Goal: Task Accomplishment & Management: Use online tool/utility

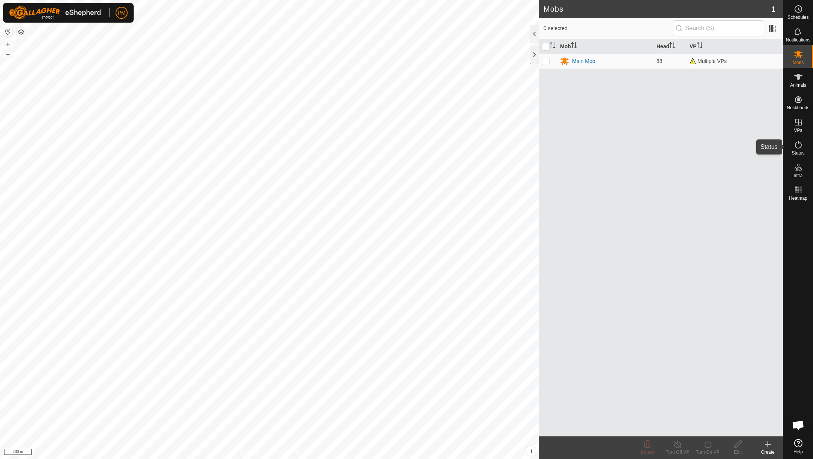
click at [799, 146] on icon at bounding box center [798, 144] width 9 height 9
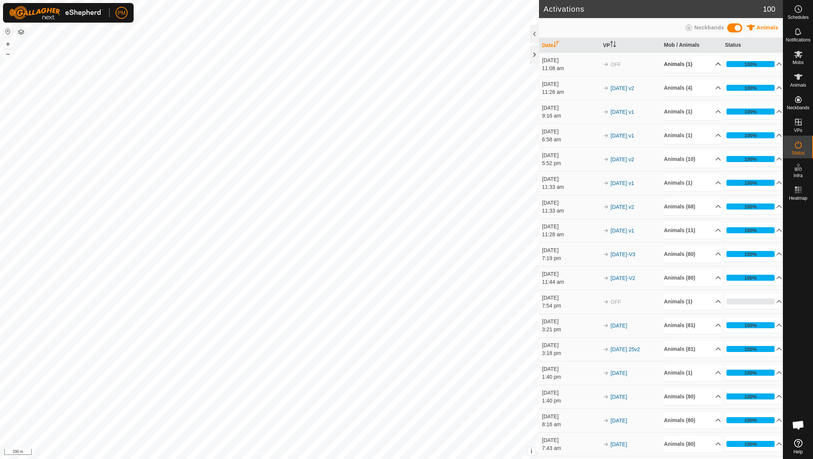
click at [714, 64] on p-accordion-header "Animals (1)" at bounding box center [692, 64] width 57 height 17
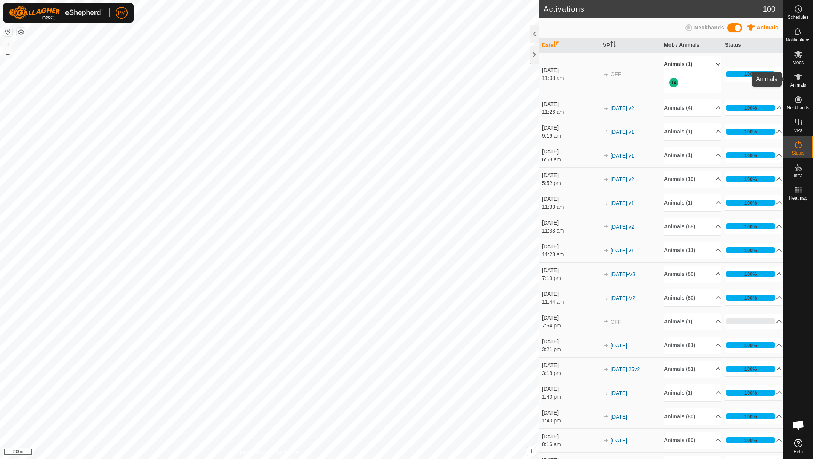
click at [796, 79] on icon at bounding box center [798, 76] width 9 height 9
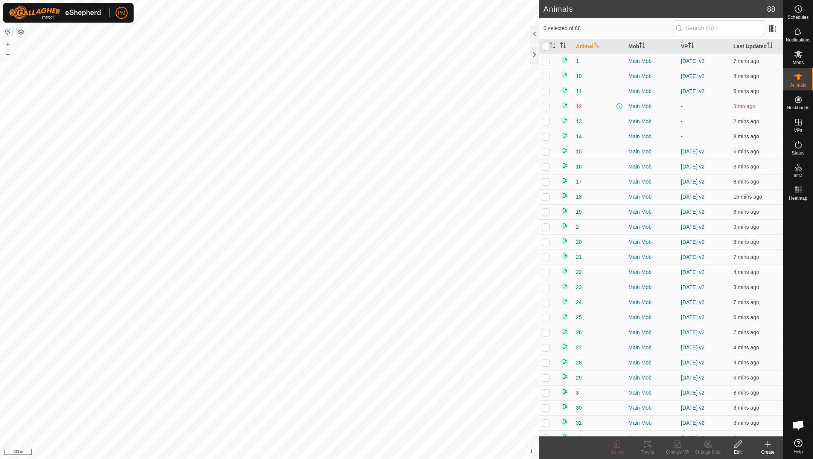
click at [547, 135] on p-checkbox at bounding box center [546, 136] width 8 height 6
checkbox input "true"
click at [679, 445] on icon at bounding box center [677, 443] width 9 height 9
click at [680, 410] on link "Choose VP..." at bounding box center [700, 411] width 75 height 15
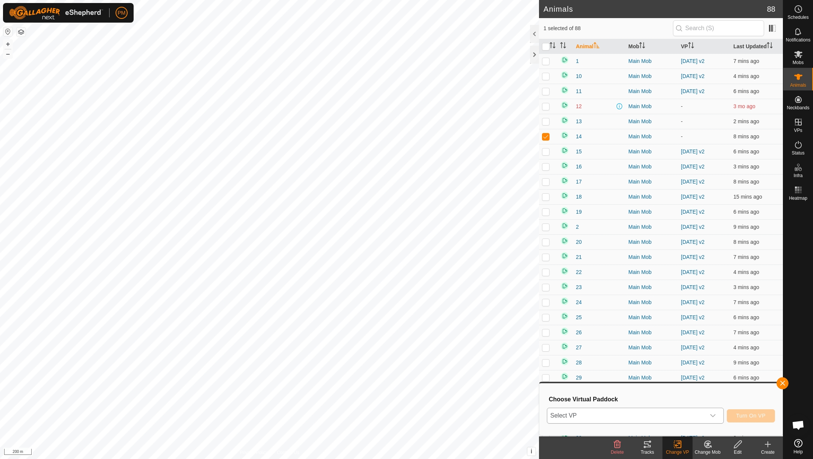
click at [640, 410] on span "Select VP" at bounding box center [626, 415] width 158 height 15
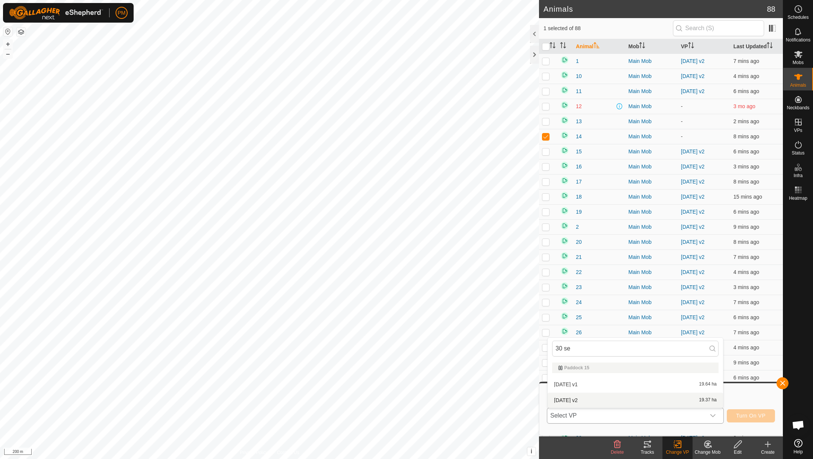
type input "30 se"
click at [569, 396] on li "[DATE] v2 19.37 ha" at bounding box center [635, 399] width 175 height 15
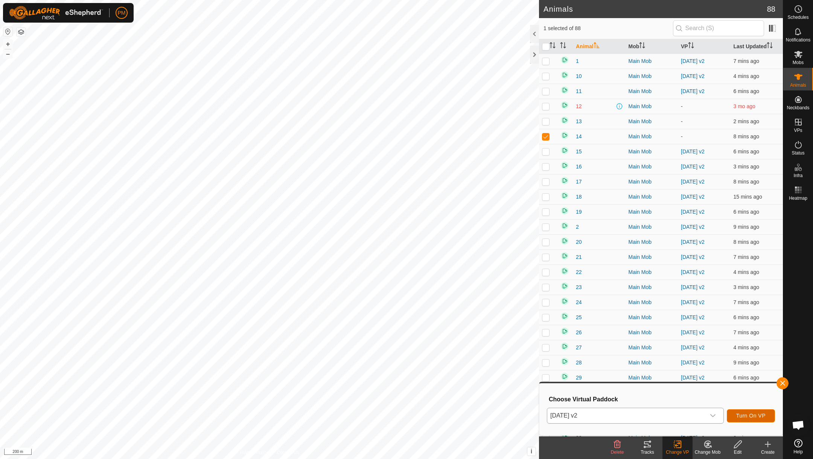
click at [747, 413] on span "Turn On VP" at bounding box center [751, 415] width 29 height 6
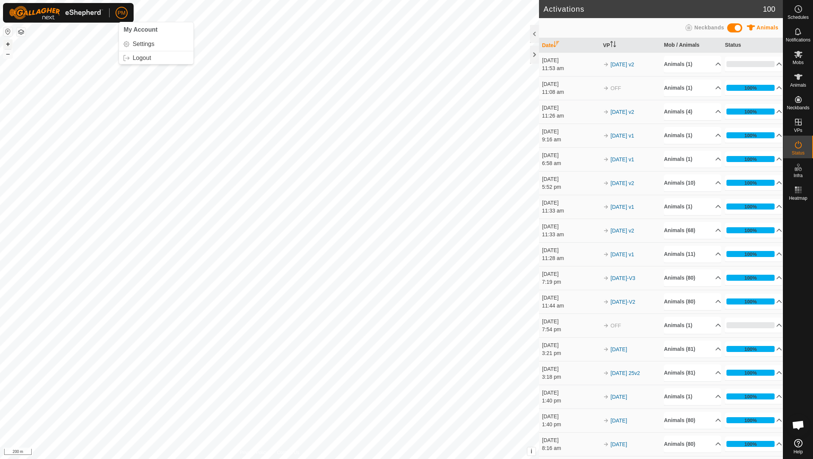
click at [7, 45] on button "+" at bounding box center [7, 44] width 9 height 9
